Goal: Task Accomplishment & Management: Manage account settings

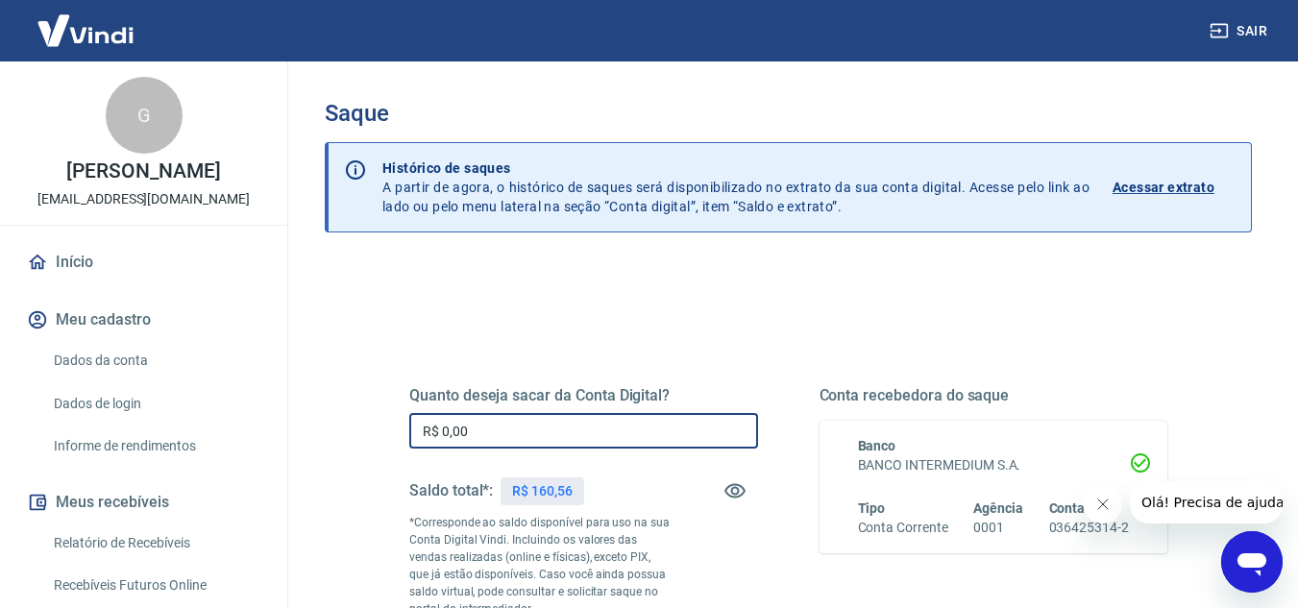
click at [526, 427] on input "R$ 0,00" at bounding box center [583, 431] width 349 height 36
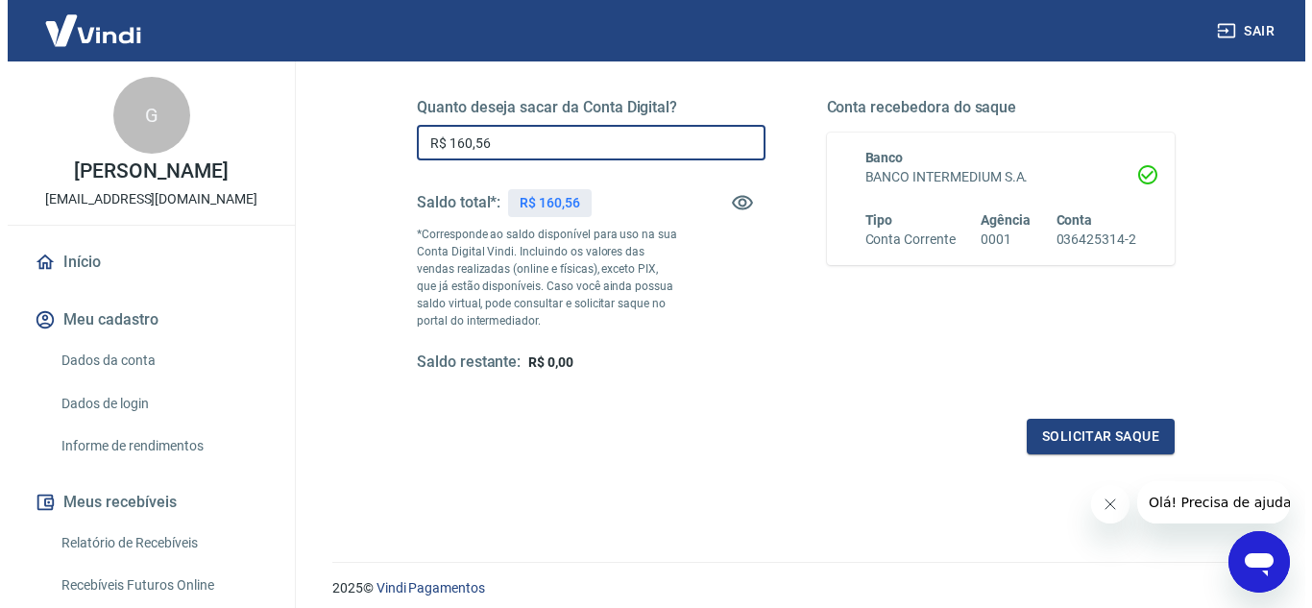
scroll to position [291, 0]
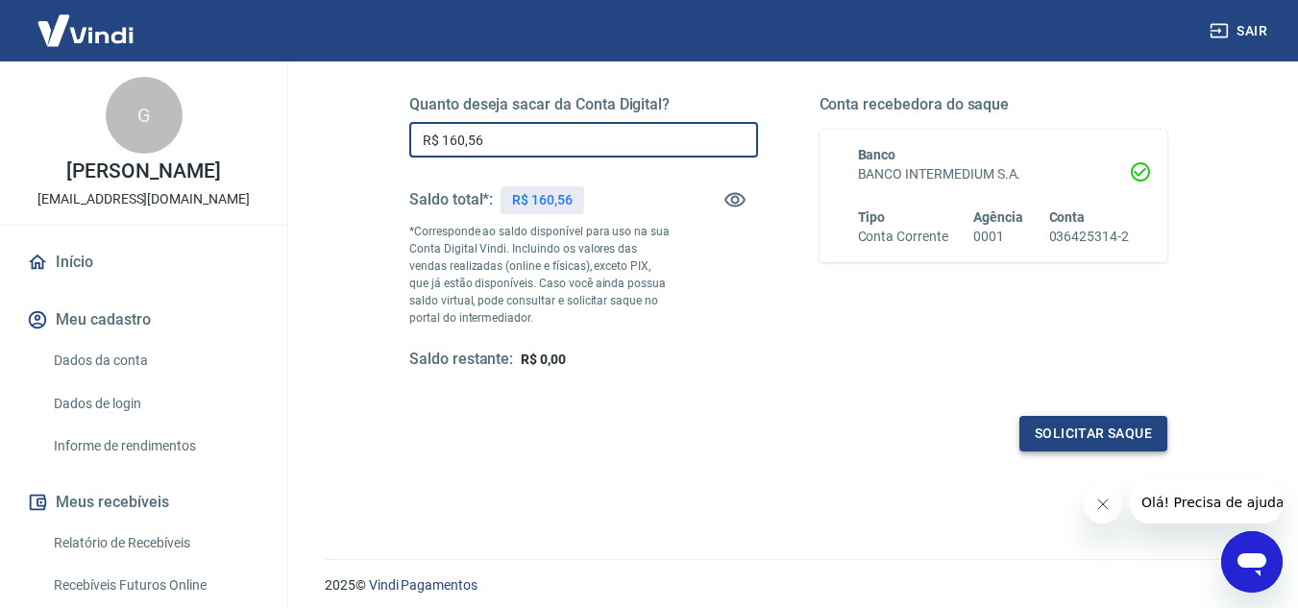
type input "R$ 160,56"
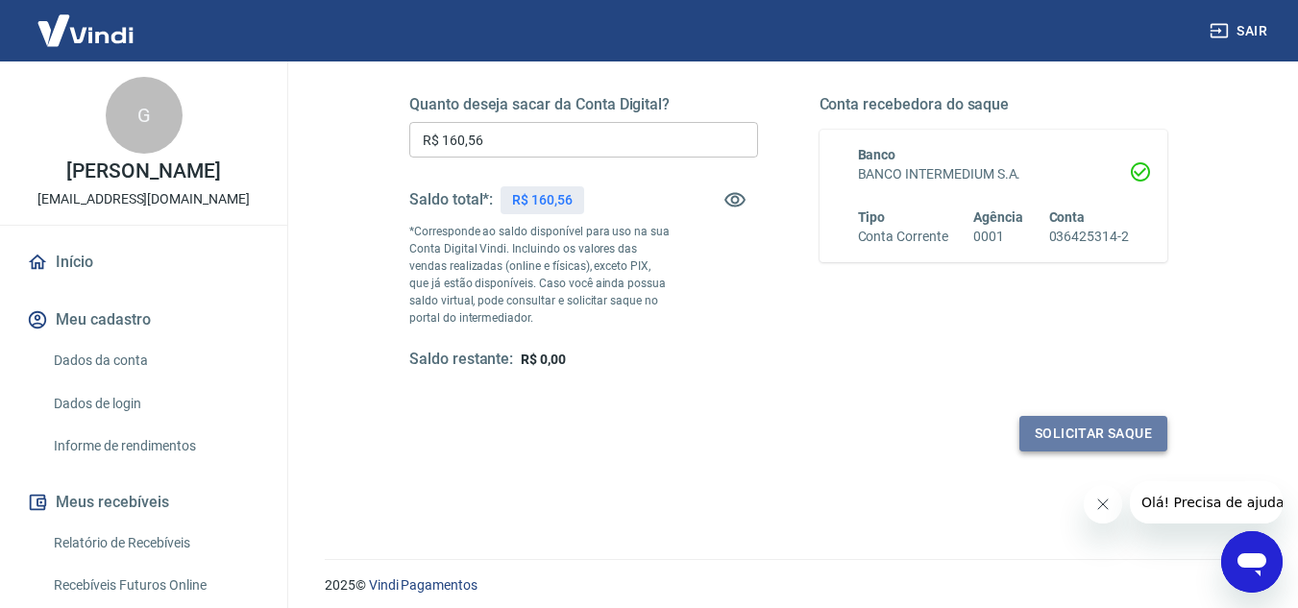
click at [1104, 423] on button "Solicitar saque" at bounding box center [1093, 434] width 148 height 36
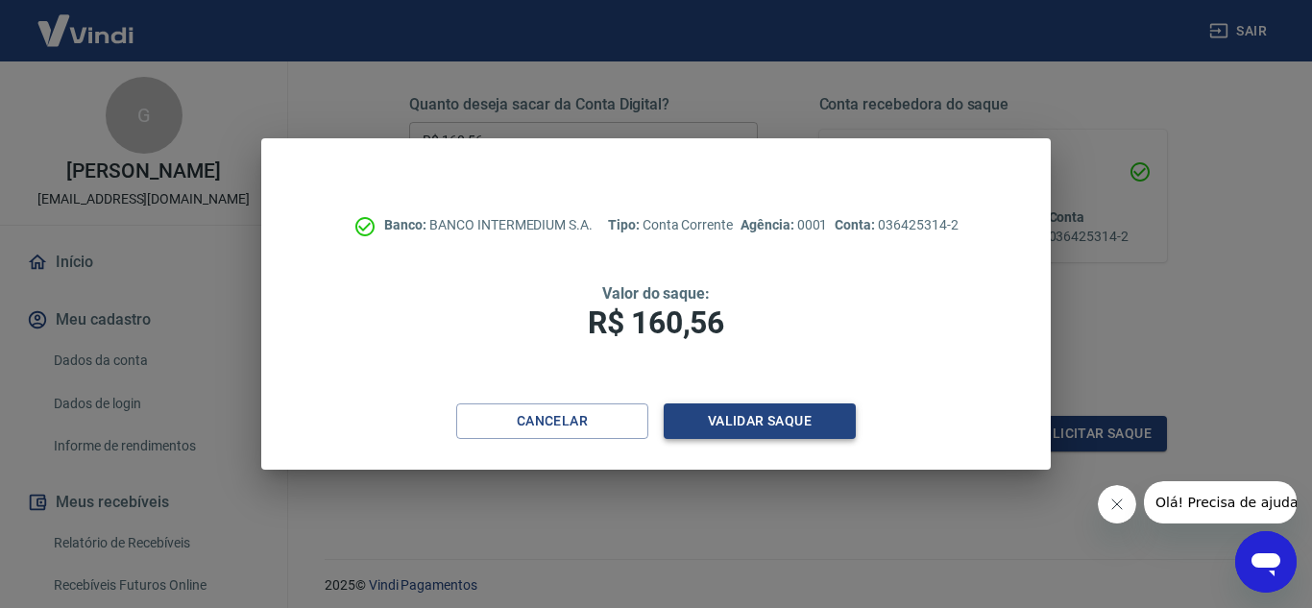
click at [722, 418] on button "Validar saque" at bounding box center [760, 421] width 192 height 36
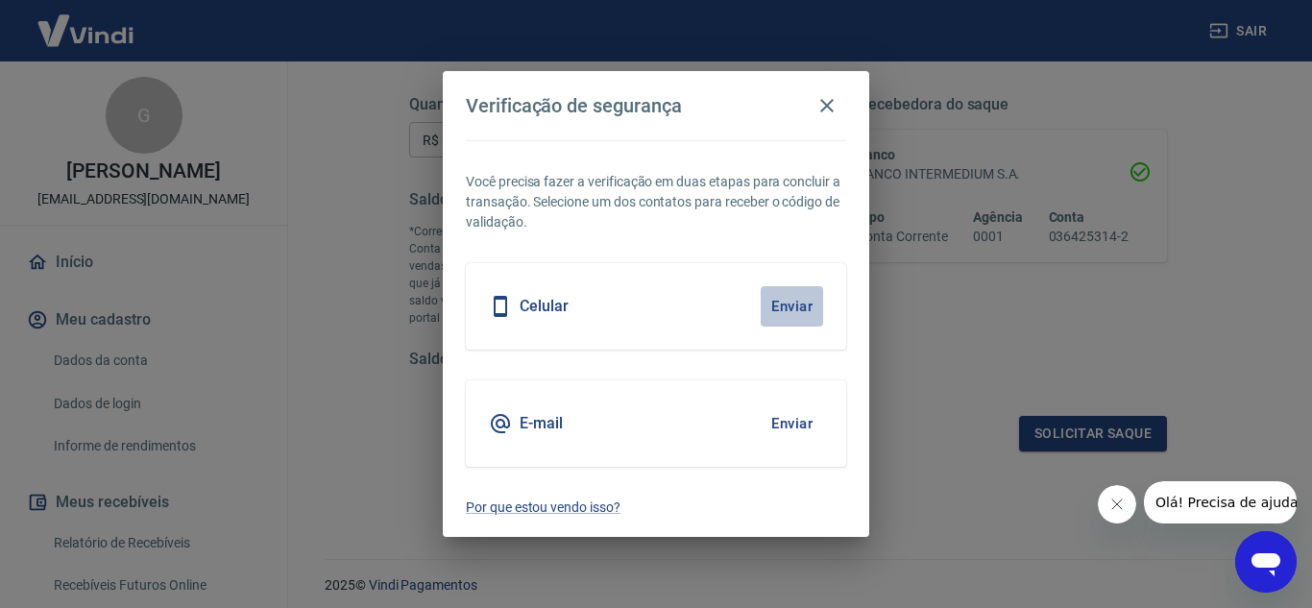
click at [782, 296] on button "Enviar" at bounding box center [792, 306] width 62 height 40
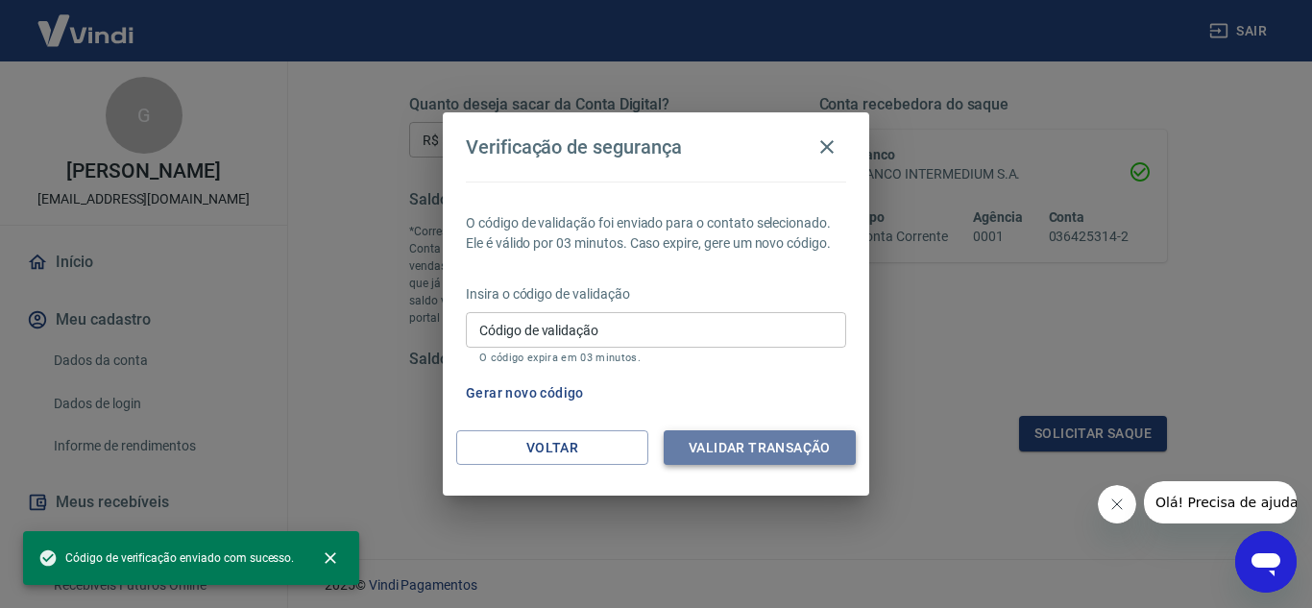
click at [788, 439] on button "Validar transação" at bounding box center [760, 448] width 192 height 36
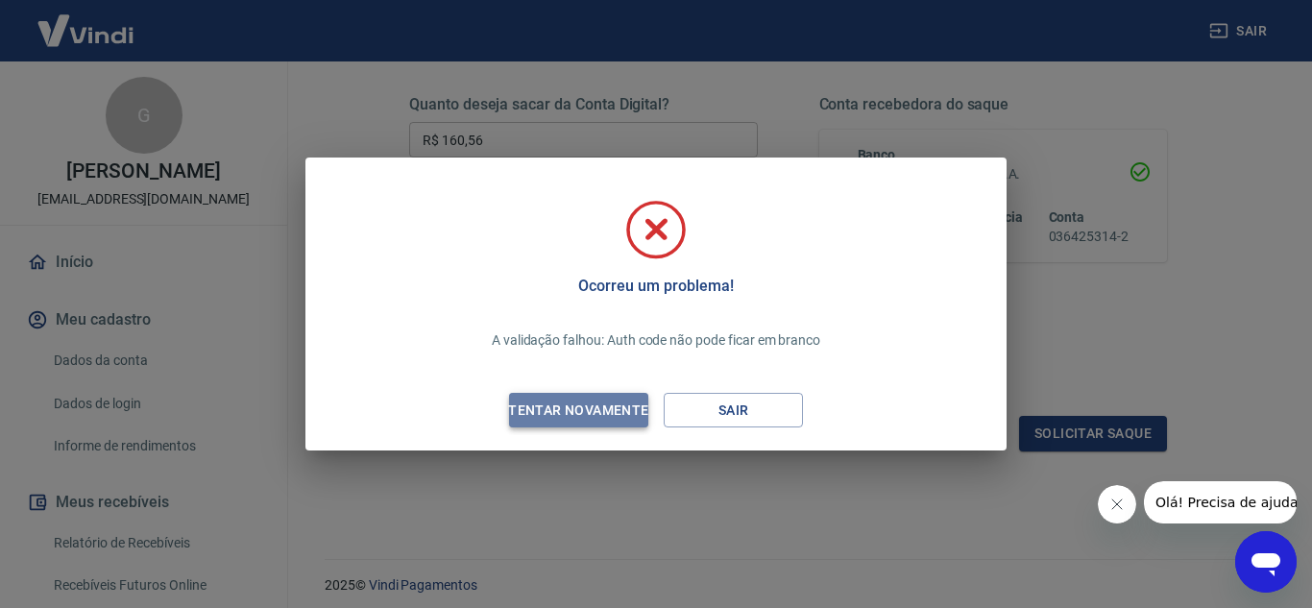
click at [559, 418] on div "Tentar novamente" at bounding box center [578, 411] width 186 height 24
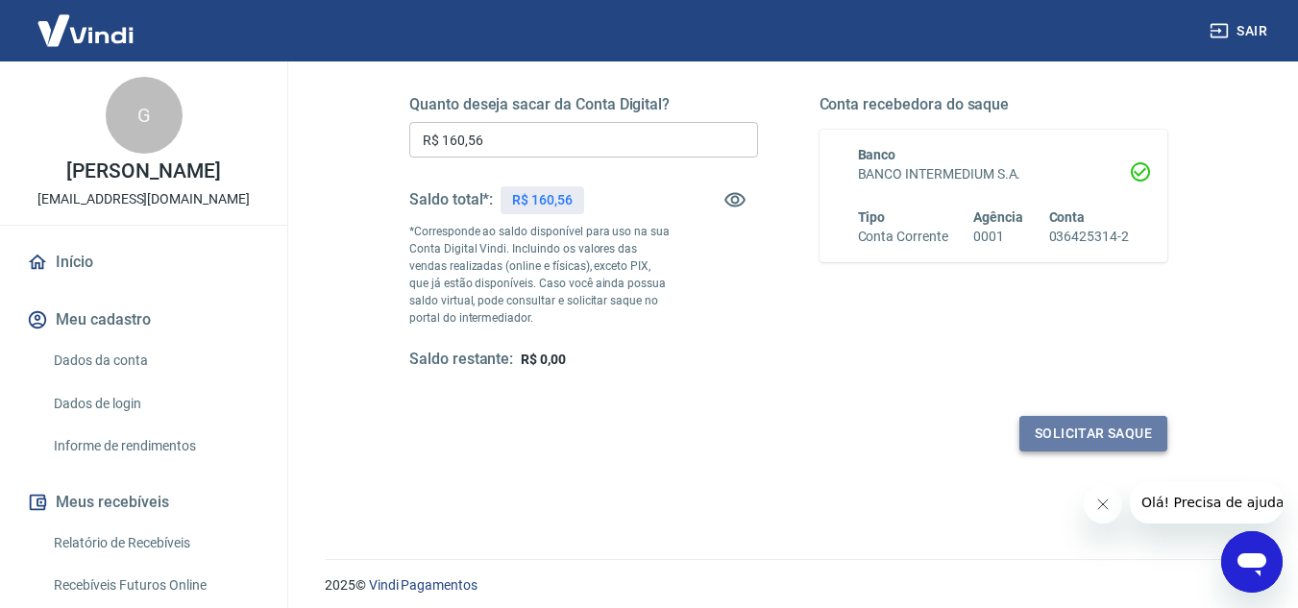
click at [1073, 432] on button "Solicitar saque" at bounding box center [1093, 434] width 148 height 36
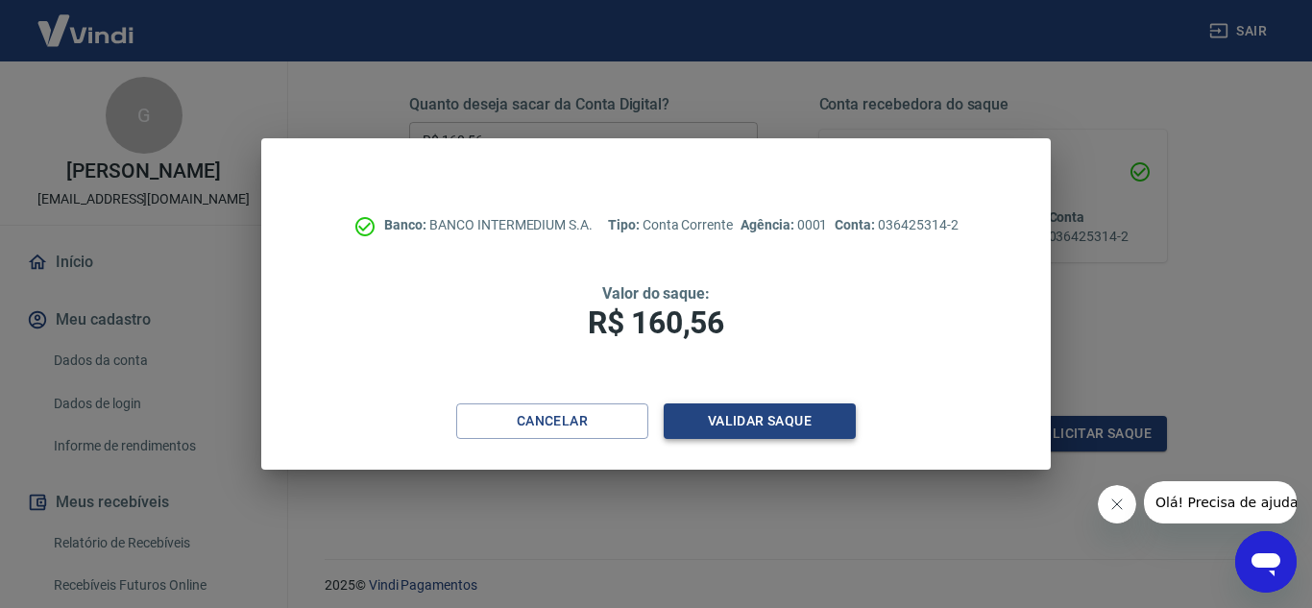
click at [747, 419] on button "Validar saque" at bounding box center [760, 421] width 192 height 36
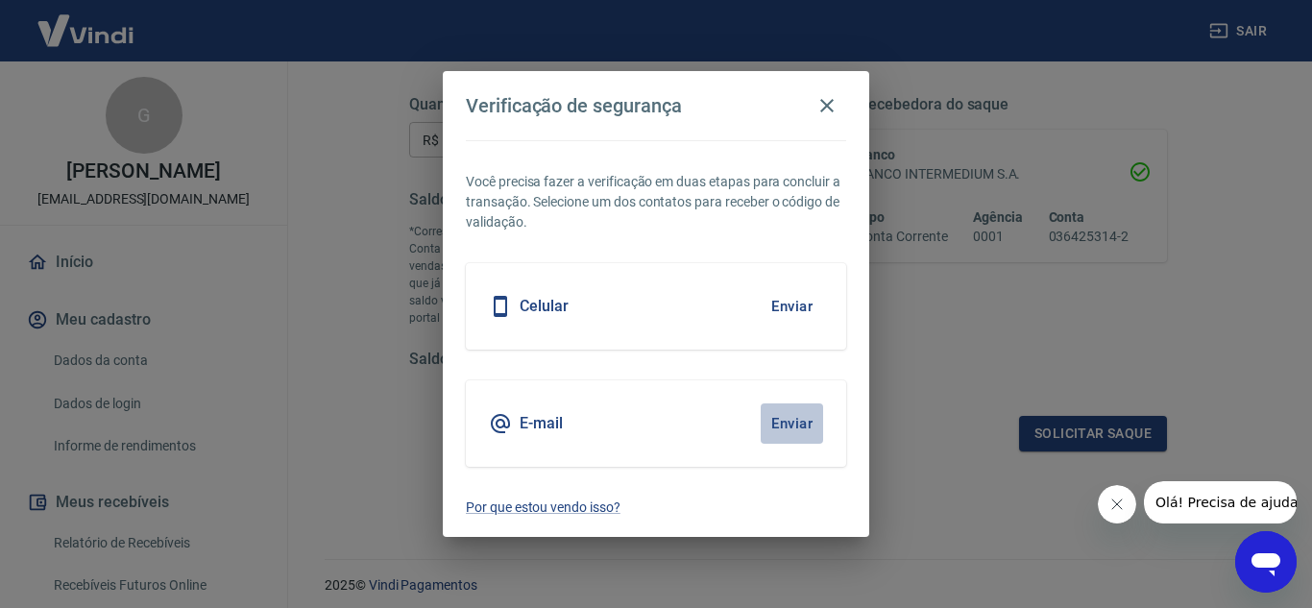
click at [789, 406] on button "Enviar" at bounding box center [792, 423] width 62 height 40
click at [825, 97] on icon "button" at bounding box center [827, 105] width 23 height 23
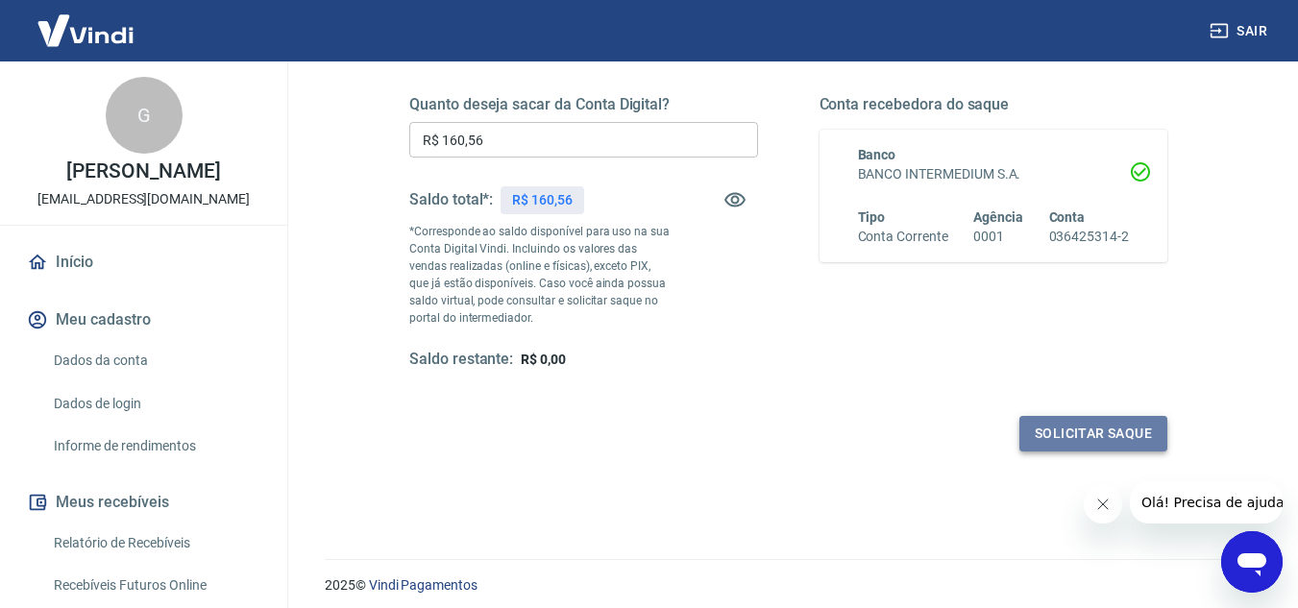
click at [1056, 427] on button "Solicitar saque" at bounding box center [1093, 434] width 148 height 36
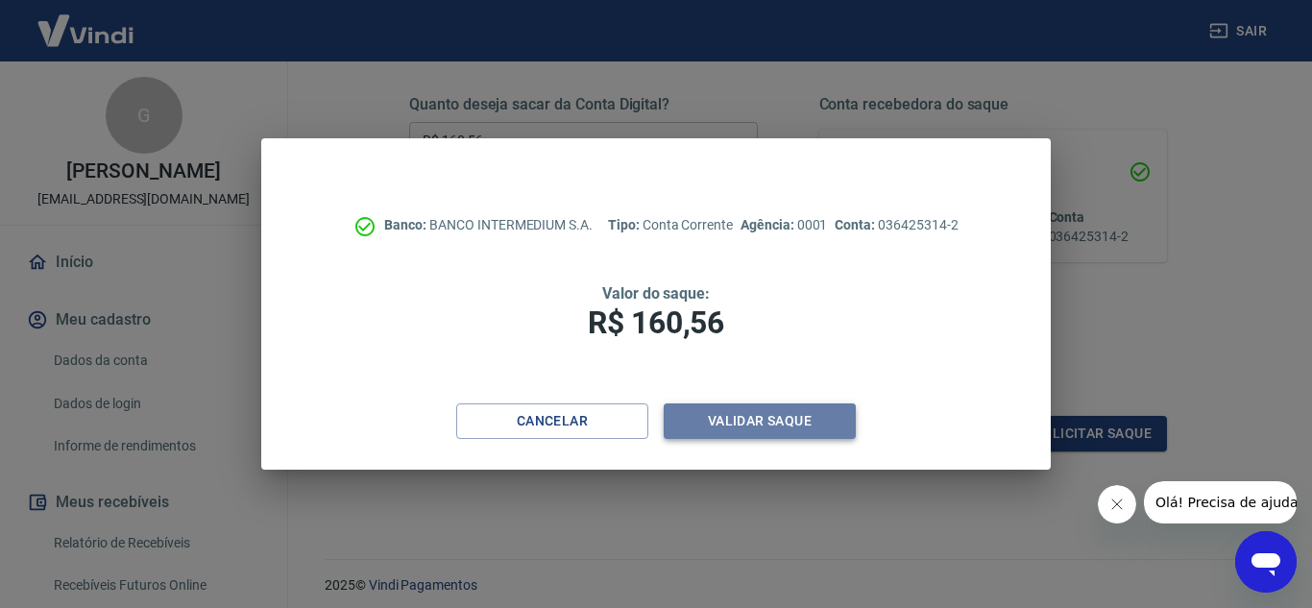
click at [832, 416] on button "Validar saque" at bounding box center [760, 421] width 192 height 36
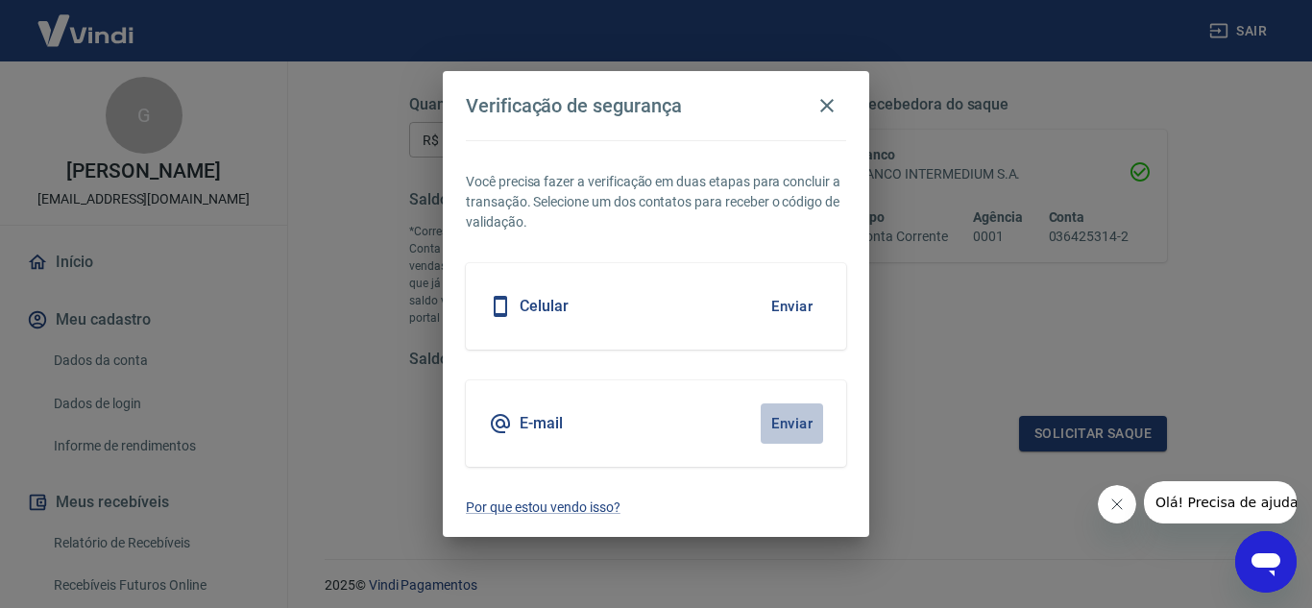
click at [802, 429] on button "Enviar" at bounding box center [792, 423] width 62 height 40
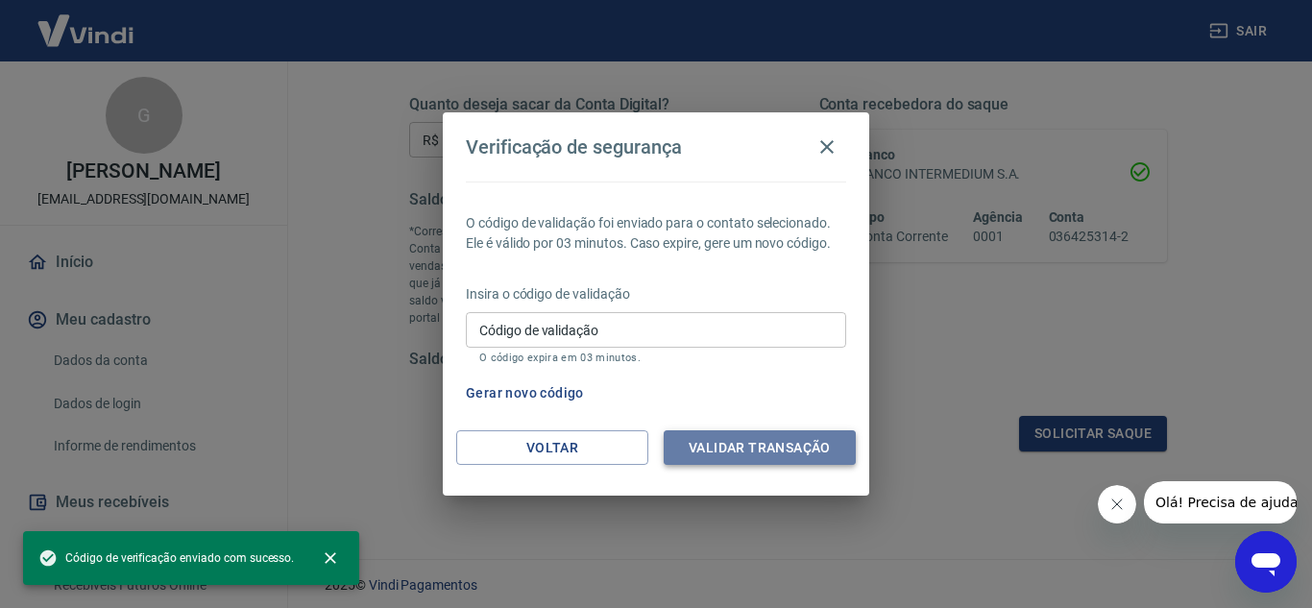
click at [792, 436] on button "Validar transação" at bounding box center [760, 448] width 192 height 36
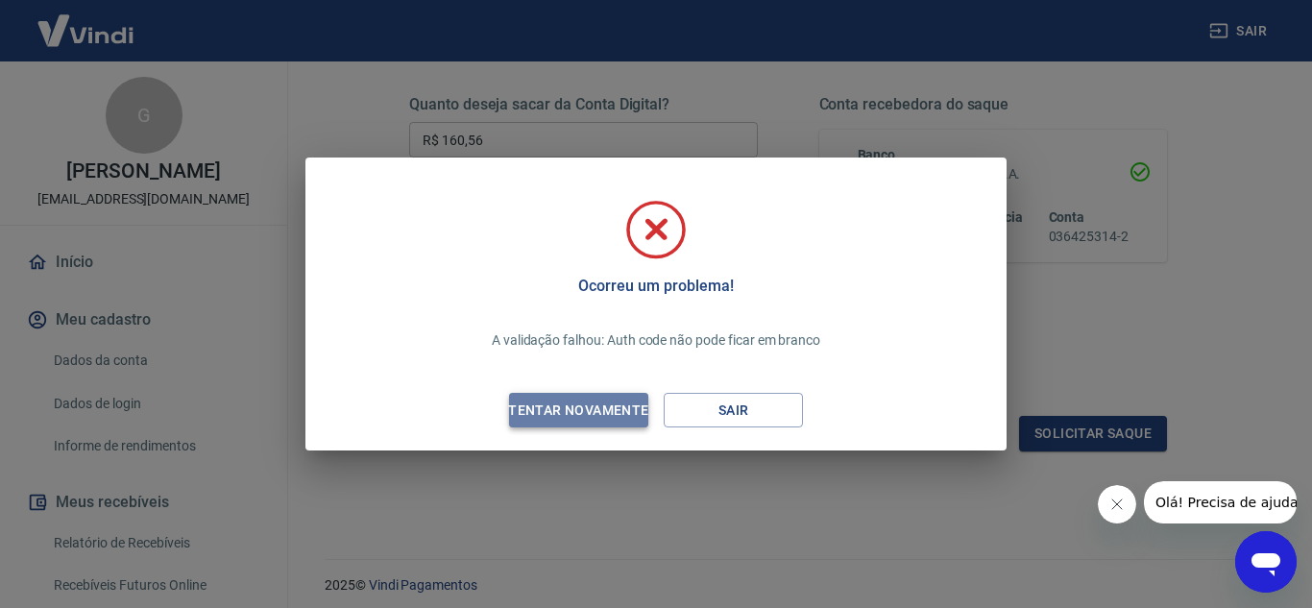
click at [573, 396] on button "Tentar novamente" at bounding box center [578, 411] width 139 height 36
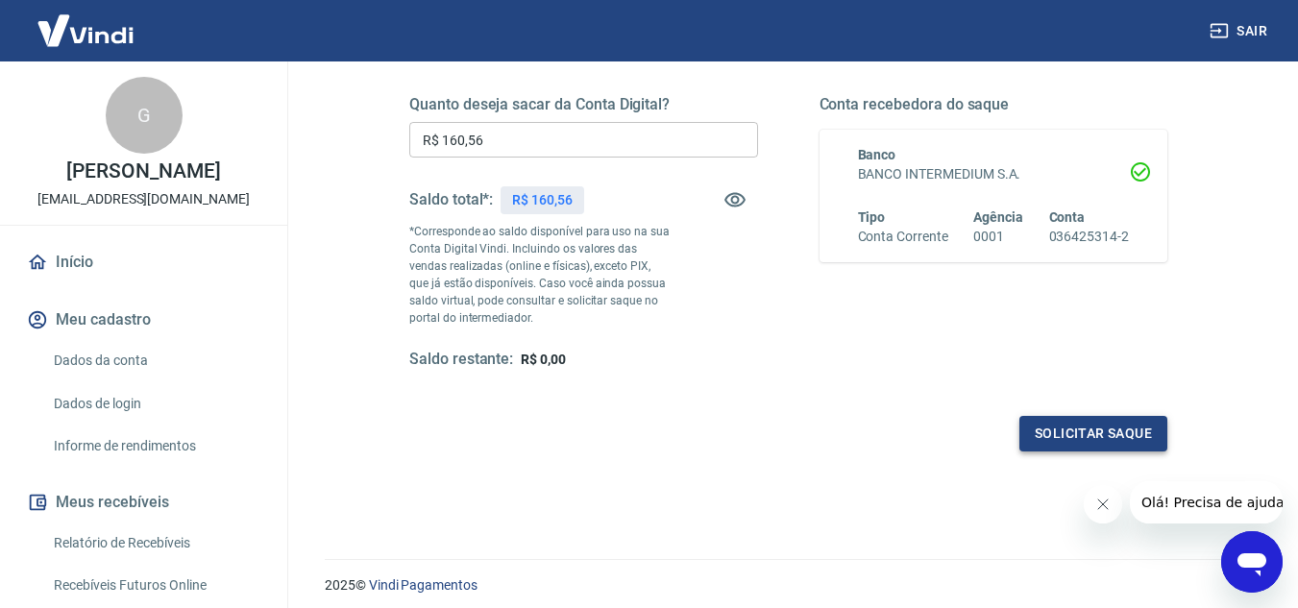
click at [1092, 420] on button "Solicitar saque" at bounding box center [1093, 434] width 148 height 36
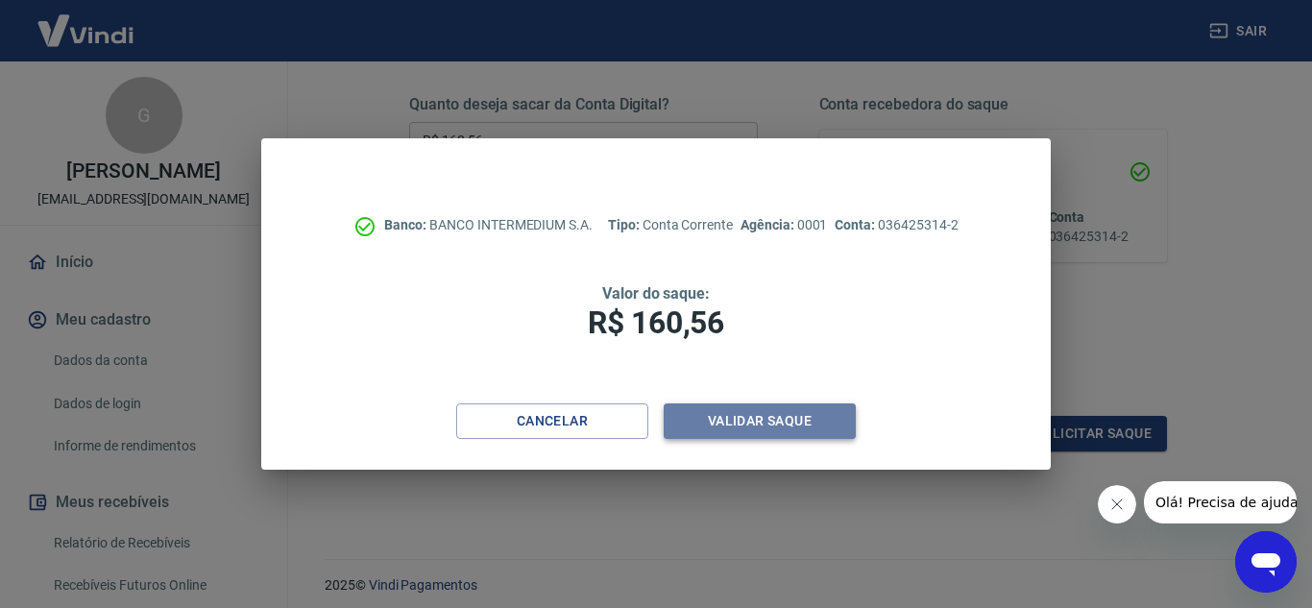
click at [784, 415] on button "Validar saque" at bounding box center [760, 421] width 192 height 36
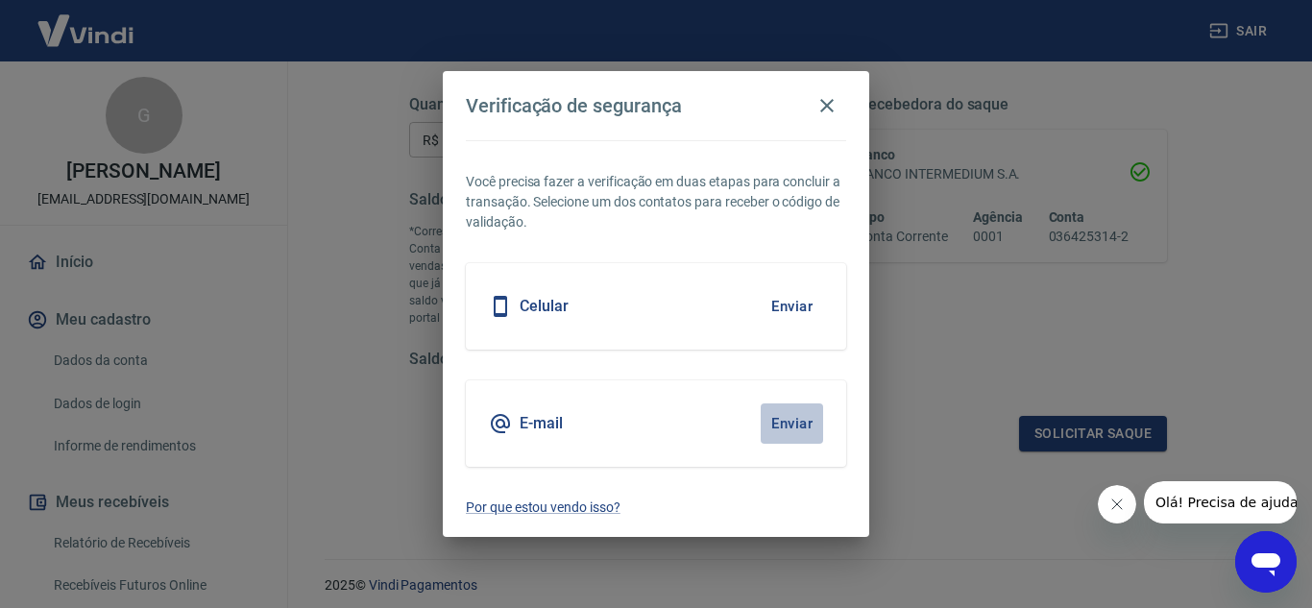
click at [787, 427] on button "Enviar" at bounding box center [792, 423] width 62 height 40
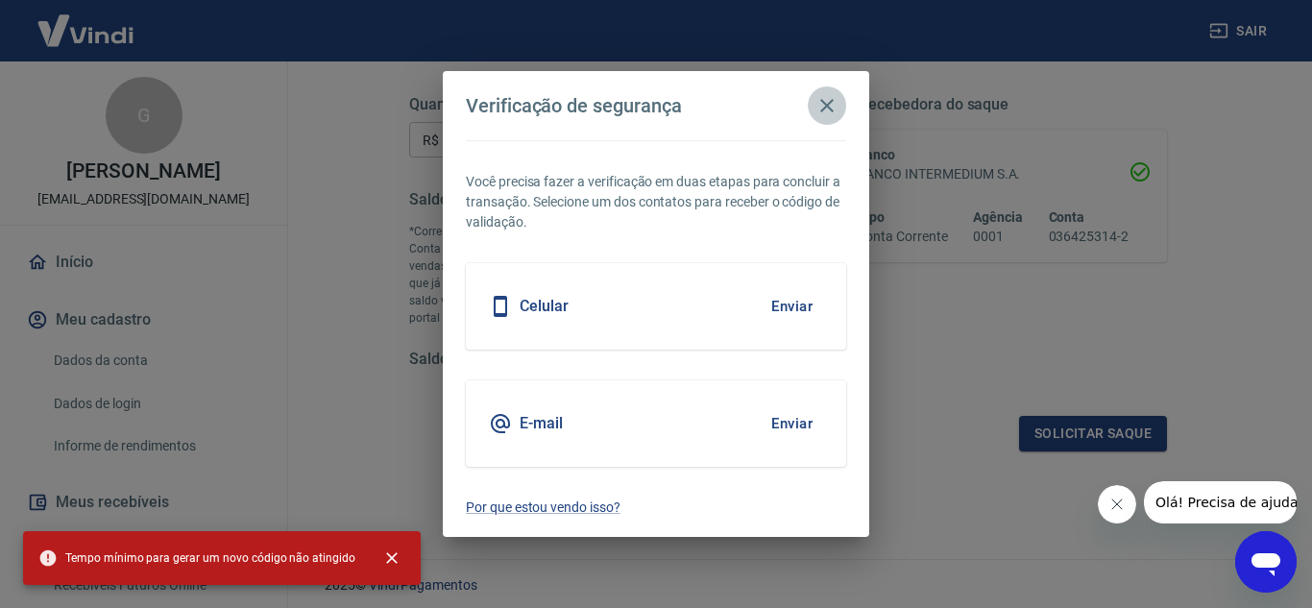
click at [819, 101] on icon "button" at bounding box center [827, 105] width 23 height 23
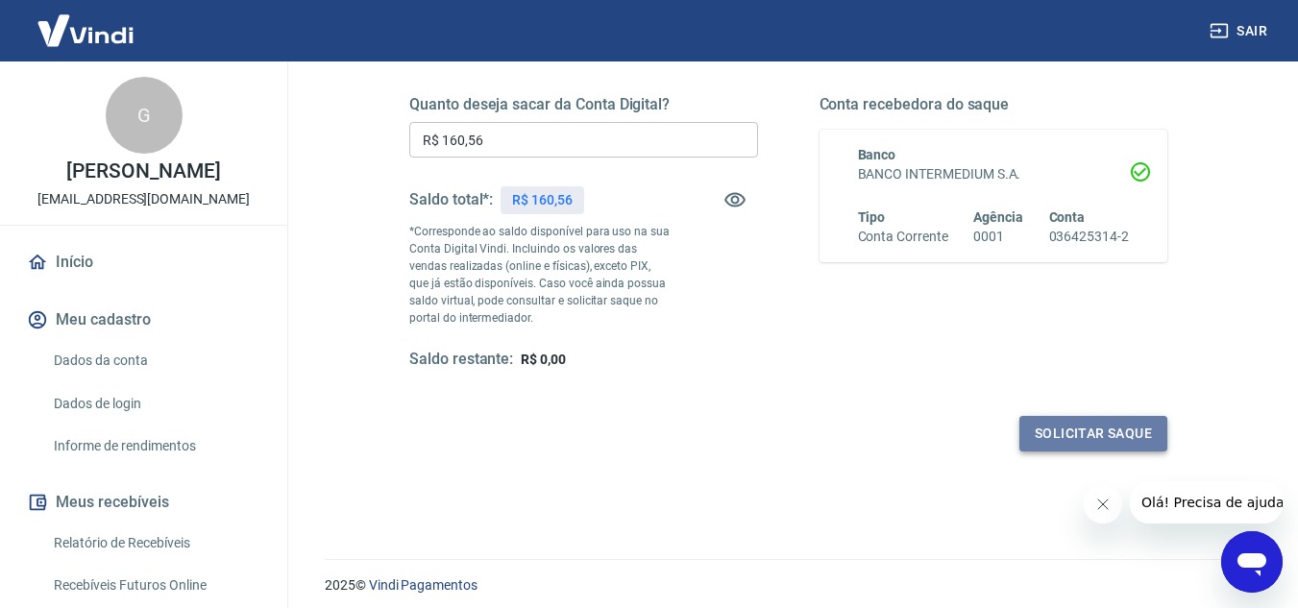
click at [1119, 427] on button "Solicitar saque" at bounding box center [1093, 434] width 148 height 36
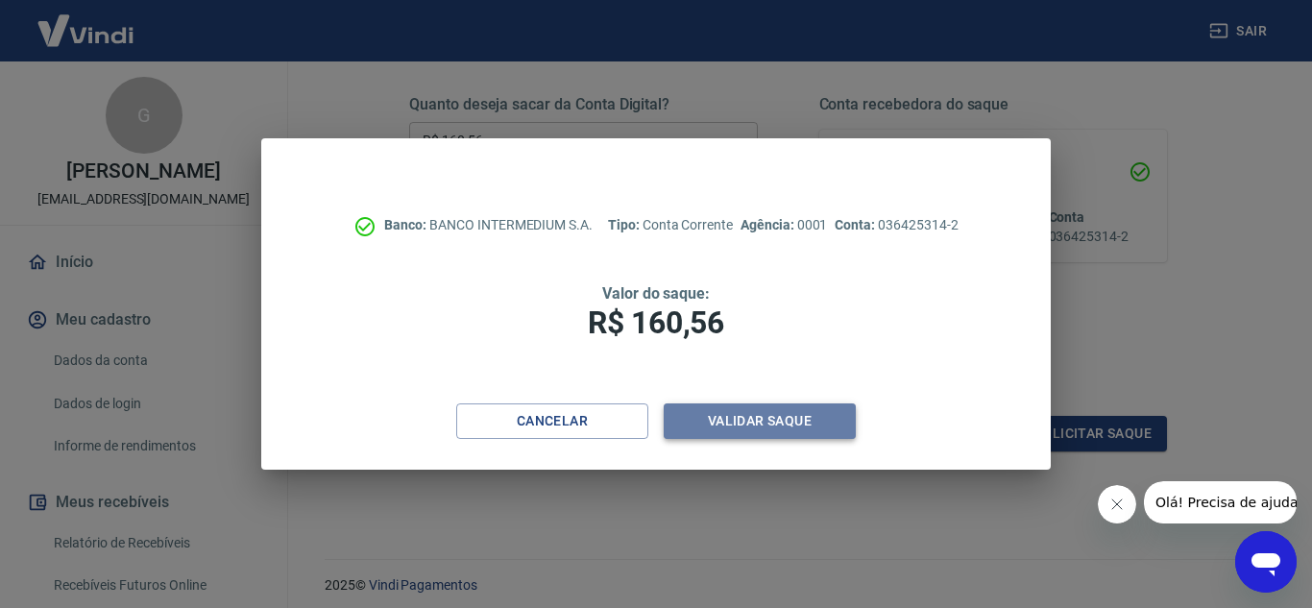
click at [803, 406] on button "Validar saque" at bounding box center [760, 421] width 192 height 36
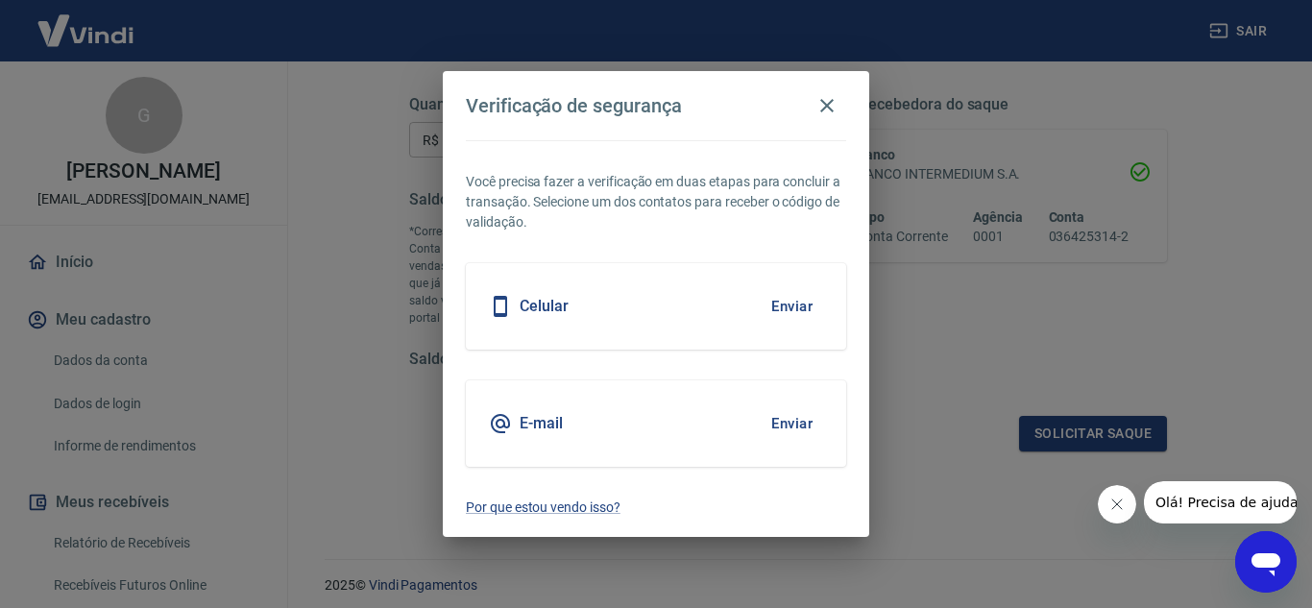
click at [777, 316] on button "Enviar" at bounding box center [792, 306] width 62 height 40
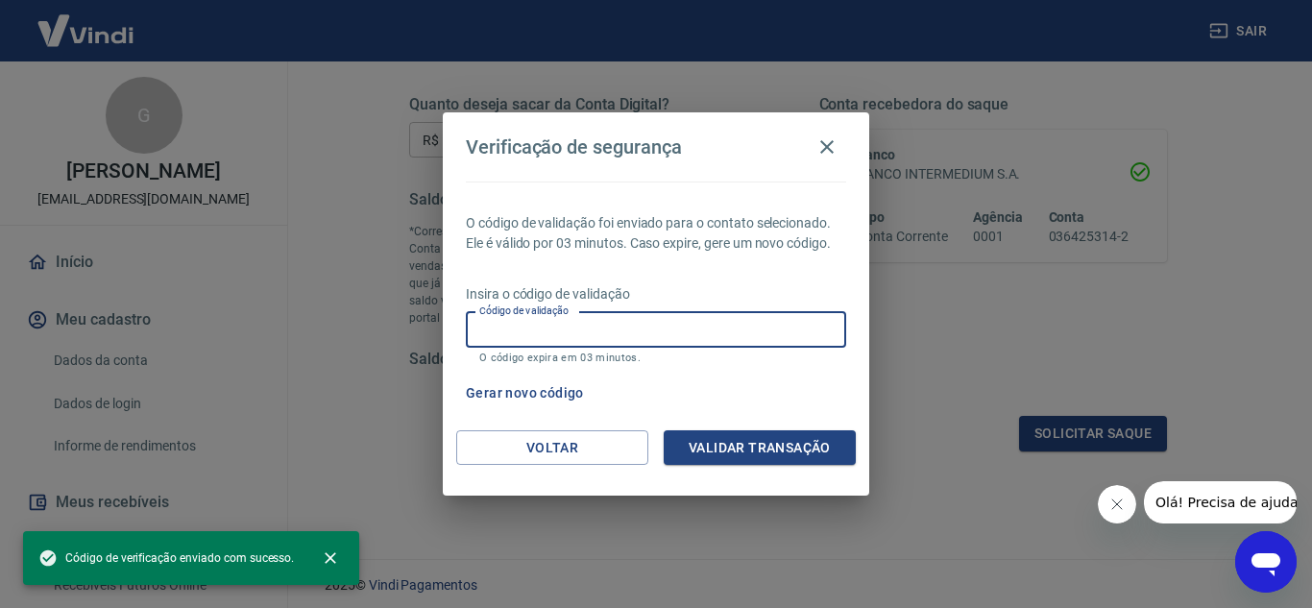
click at [578, 334] on input "Código de validação" at bounding box center [656, 330] width 380 height 36
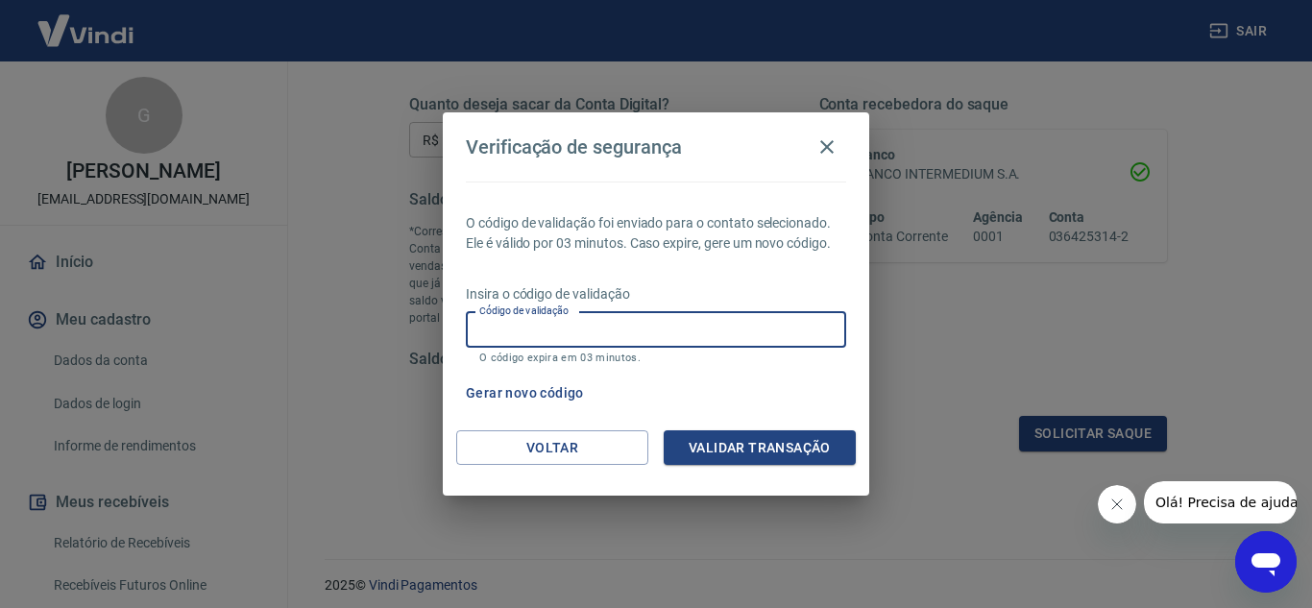
click at [507, 339] on input "Código de validação" at bounding box center [656, 330] width 380 height 36
click at [740, 440] on button "Validar transação" at bounding box center [760, 448] width 192 height 36
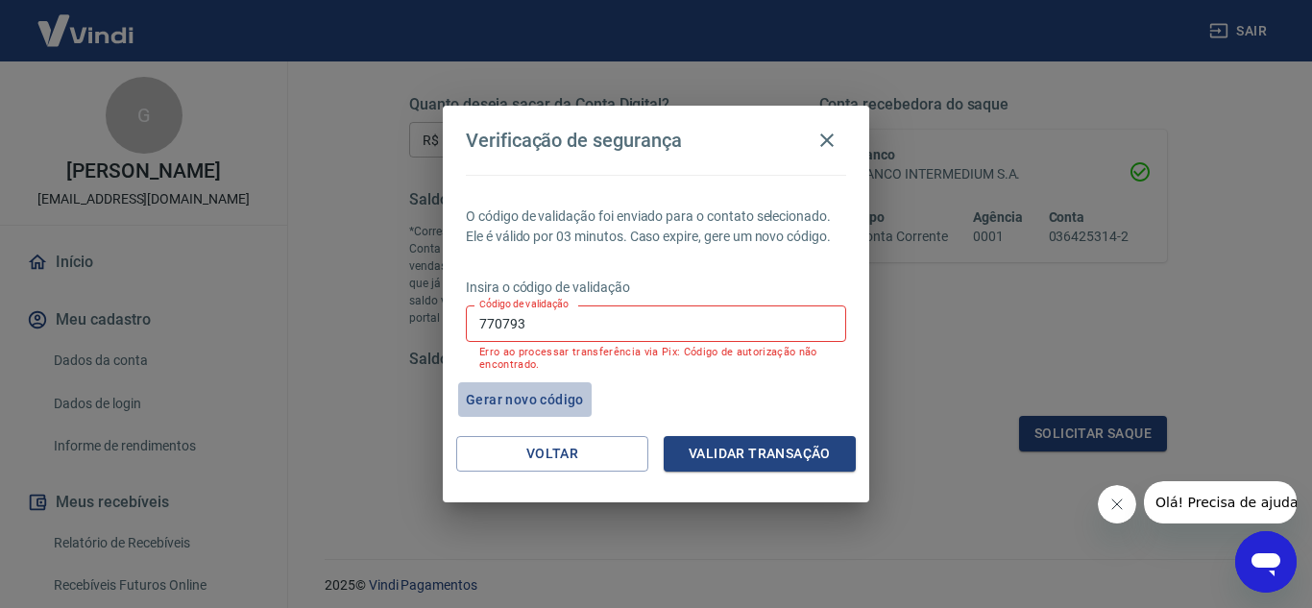
click at [530, 392] on button "Gerar novo código" at bounding box center [525, 400] width 134 height 36
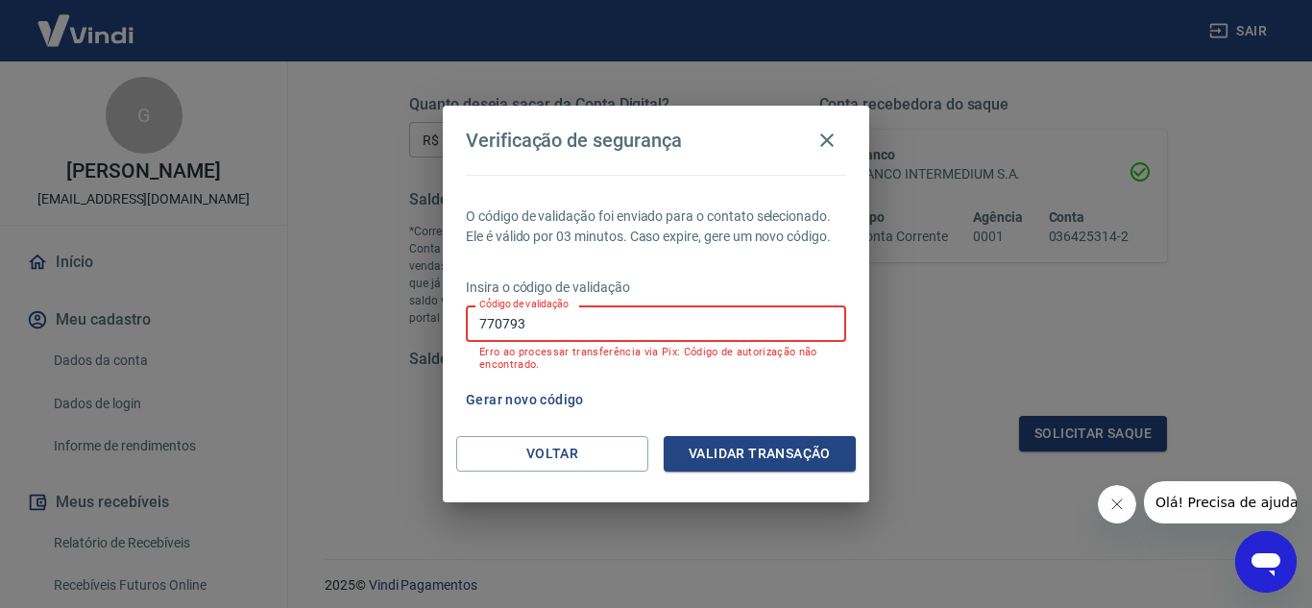
click at [556, 328] on input "770793" at bounding box center [656, 323] width 380 height 36
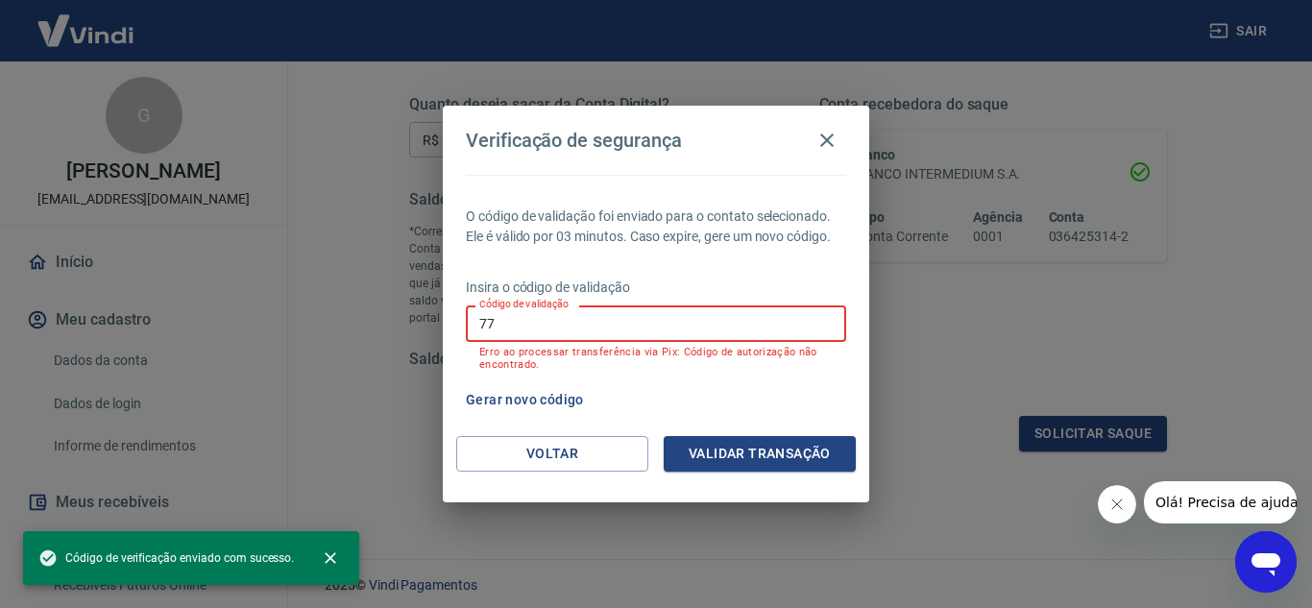
type input "7"
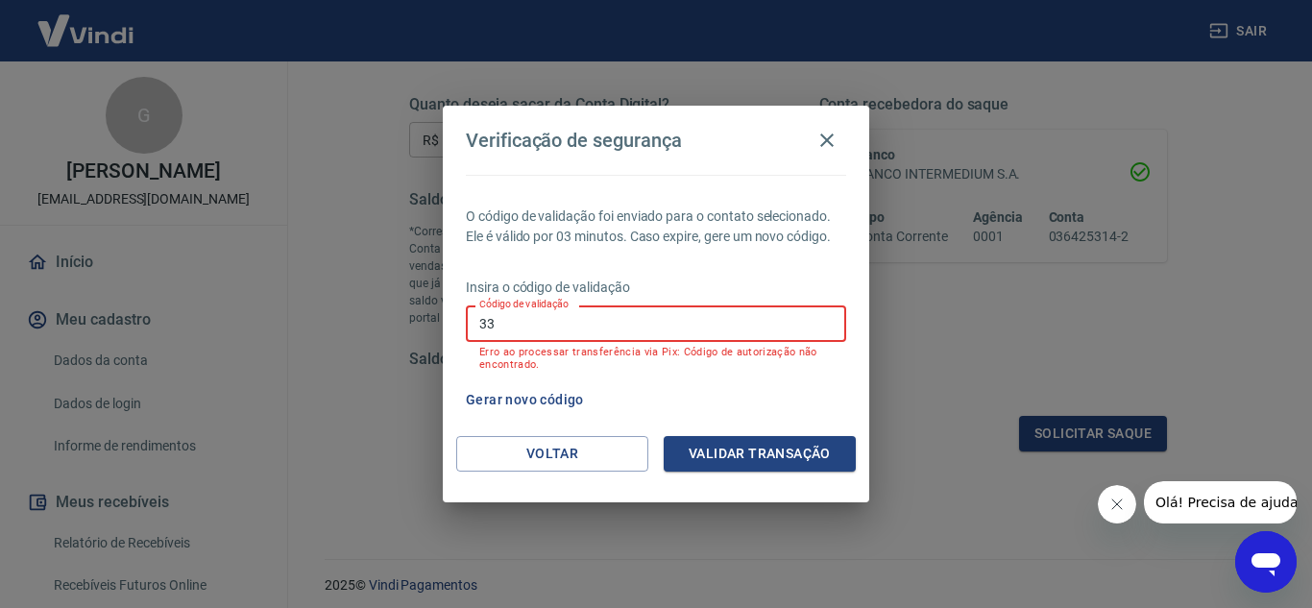
type input "3"
type input "546933"
click at [699, 450] on button "Validar transação" at bounding box center [760, 454] width 192 height 36
click at [555, 314] on input "546933" at bounding box center [656, 323] width 380 height 36
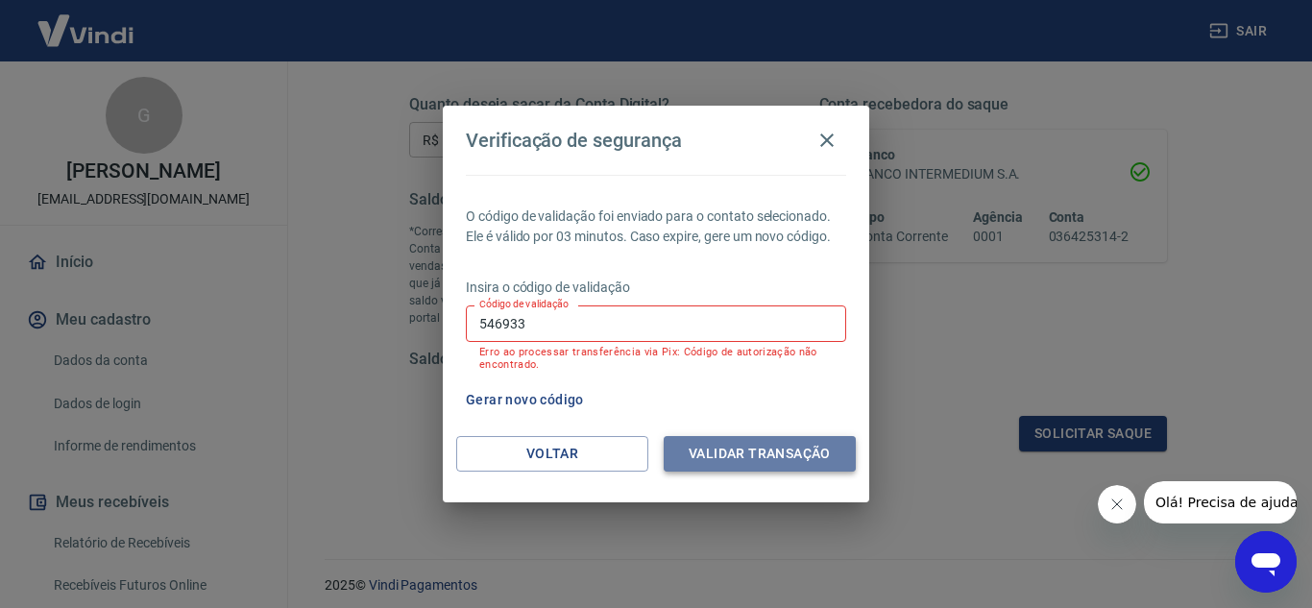
click at [742, 446] on button "Validar transação" at bounding box center [760, 454] width 192 height 36
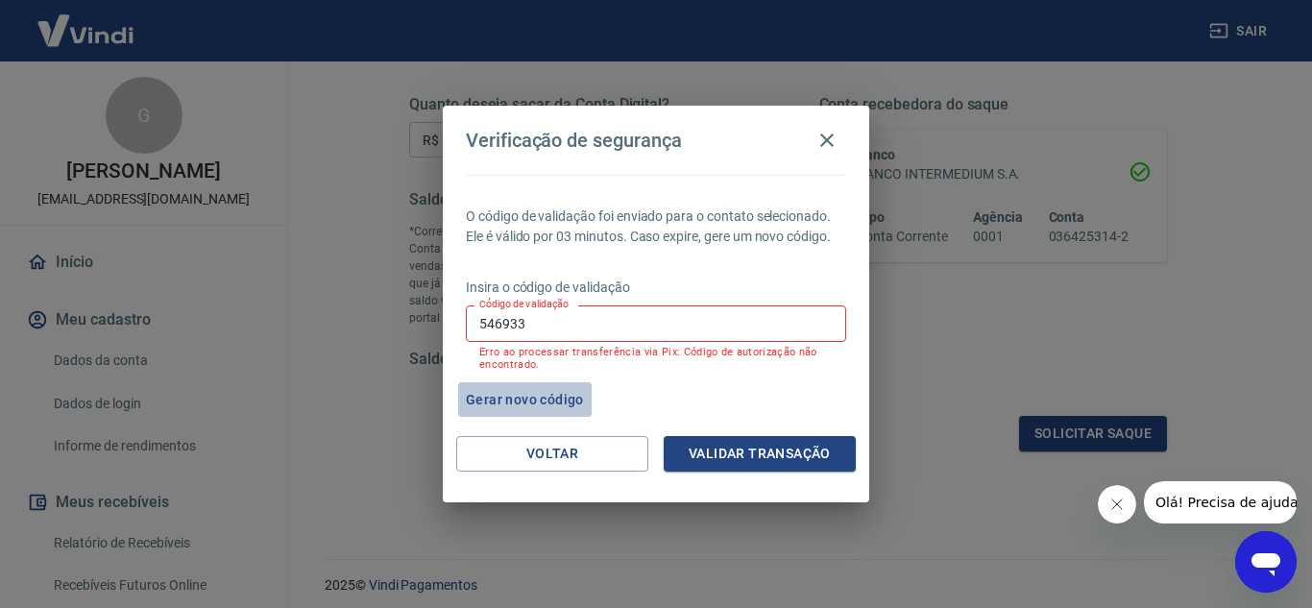
click at [543, 399] on button "Gerar novo código" at bounding box center [525, 400] width 134 height 36
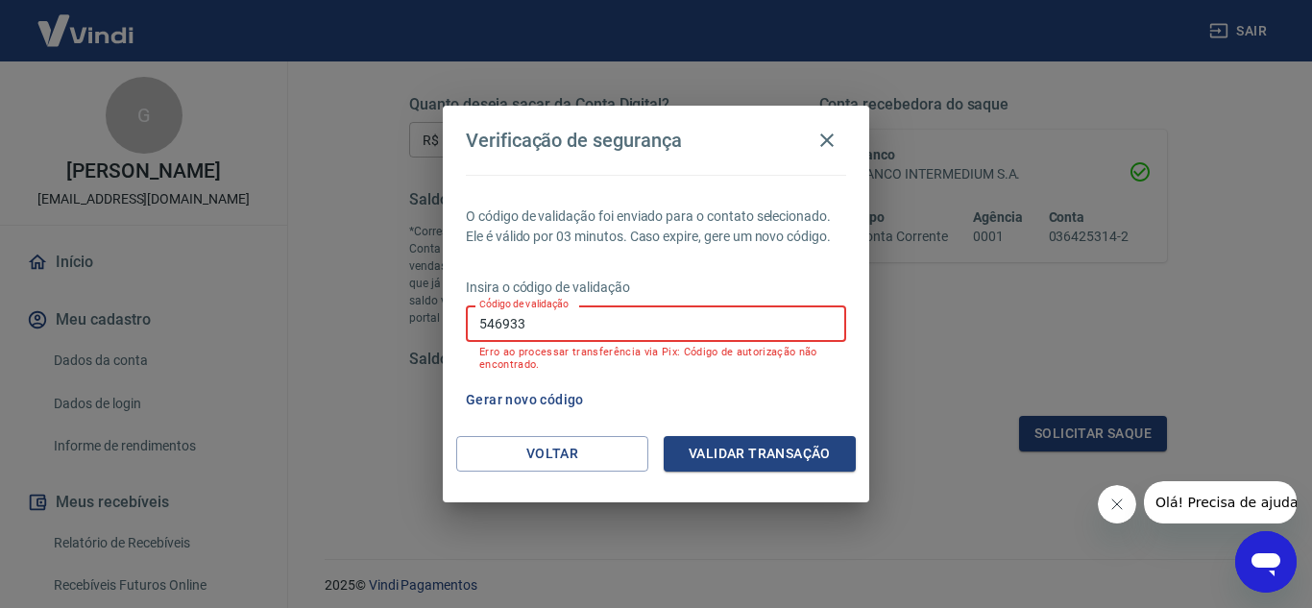
click at [623, 333] on input "546933" at bounding box center [656, 323] width 380 height 36
type input "5"
type input "327629"
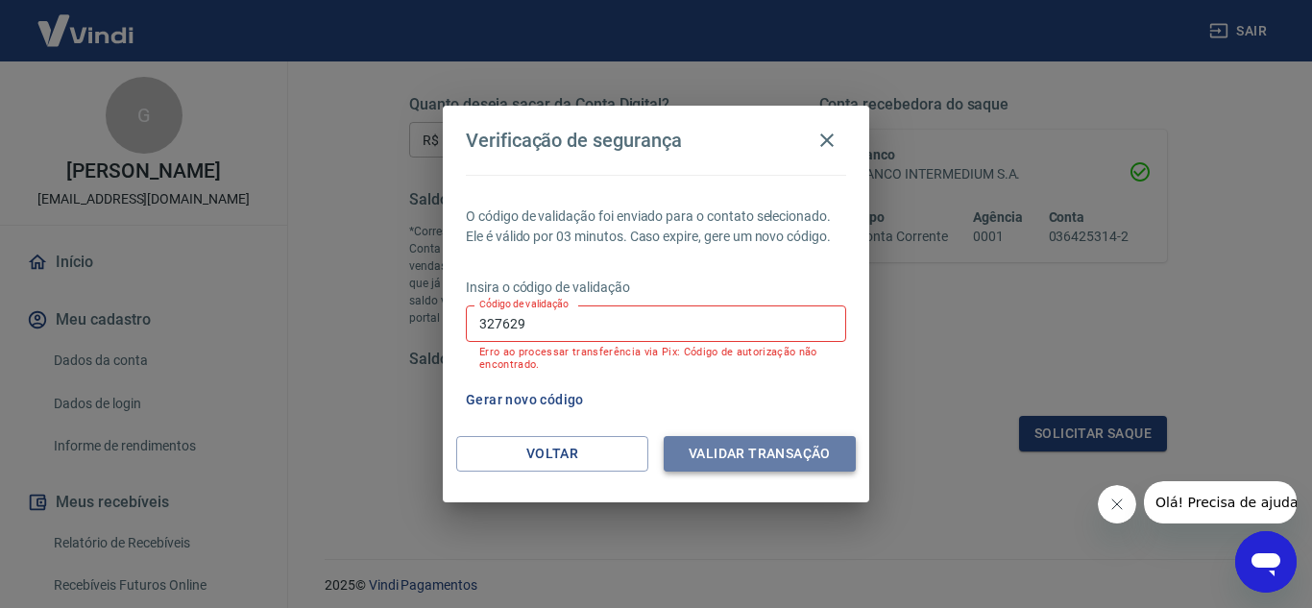
click at [790, 449] on button "Validar transação" at bounding box center [760, 454] width 192 height 36
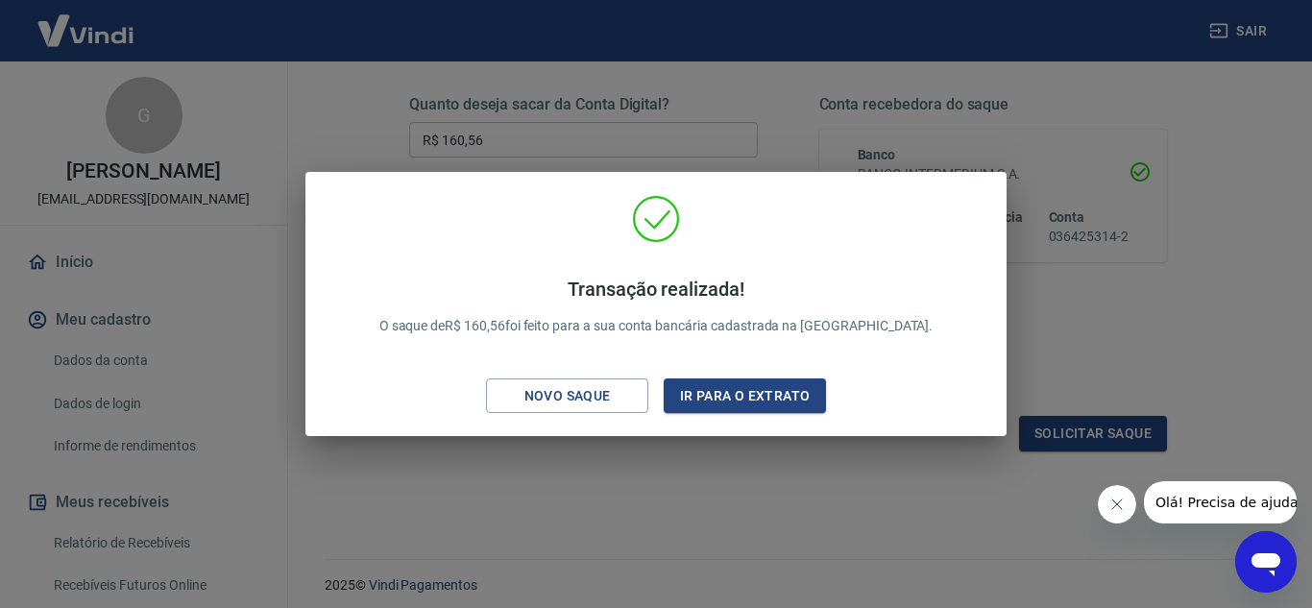
click at [790, 449] on div "Transação realizada! O saque de R$ 160,56 foi feito para a sua conta bancária c…" at bounding box center [656, 304] width 1312 height 608
